Goal: Task Accomplishment & Management: Complete application form

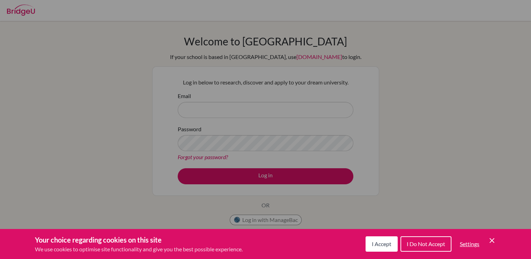
click at [364, 242] on div "Your choice regarding cookies on this site We use cookies to optimise site func…" at bounding box center [265, 244] width 531 height 30
click at [372, 243] on span "I Accept" at bounding box center [382, 243] width 20 height 7
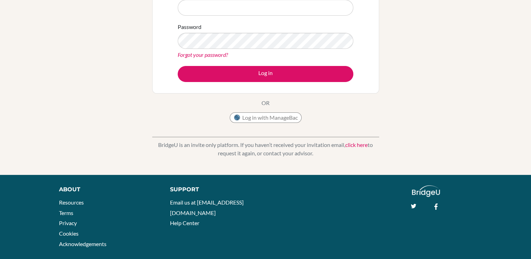
scroll to position [113, 0]
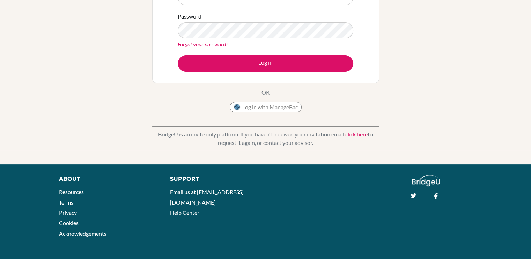
drag, startPoint x: 124, startPoint y: 43, endPoint x: 124, endPoint y: 35, distance: 7.7
click at [367, 132] on link "click here" at bounding box center [356, 134] width 22 height 7
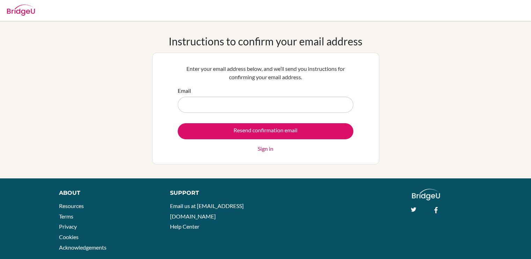
click at [240, 104] on input "Email" at bounding box center [265, 105] width 175 height 16
drag, startPoint x: 135, startPoint y: 38, endPoint x: 98, endPoint y: 22, distance: 41.0
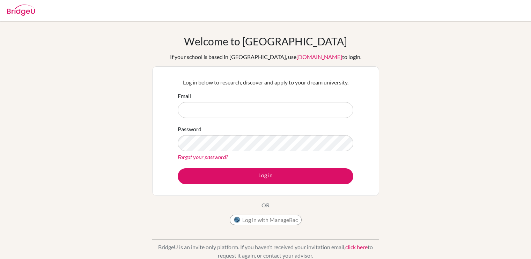
scroll to position [102, 0]
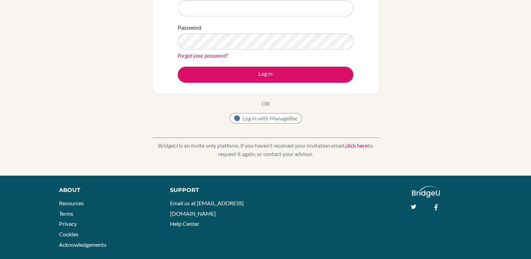
drag, startPoint x: 31, startPoint y: 10, endPoint x: 24, endPoint y: 10, distance: 6.6
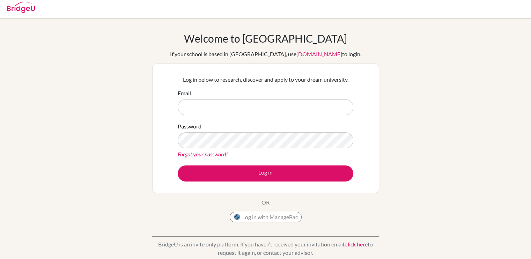
scroll to position [0, 0]
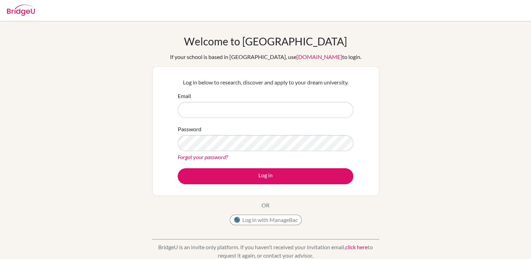
drag, startPoint x: 37, startPoint y: 16, endPoint x: 36, endPoint y: 7, distance: 9.4
drag, startPoint x: 29, startPoint y: 3, endPoint x: 78, endPoint y: 0, distance: 48.6
